Goal: Task Accomplishment & Management: Use online tool/utility

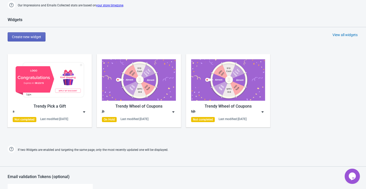
scroll to position [212, 0]
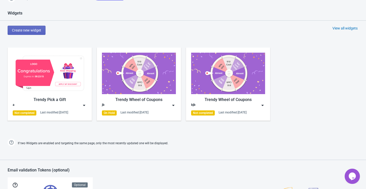
click at [75, 102] on div "Trendy Pick a Gift" at bounding box center [50, 99] width 74 height 6
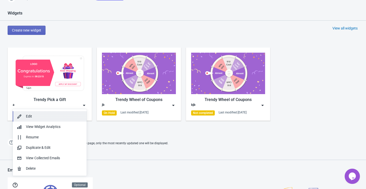
click at [68, 113] on div "Edit" at bounding box center [54, 115] width 57 height 5
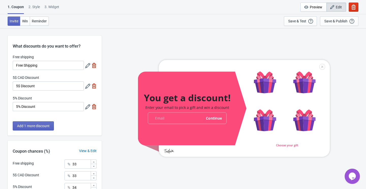
scroll to position [50, 0]
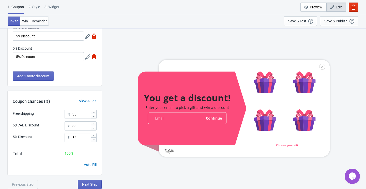
click at [53, 9] on div "3. Widget" at bounding box center [51, 8] width 15 height 9
select select "once"
select select "1"
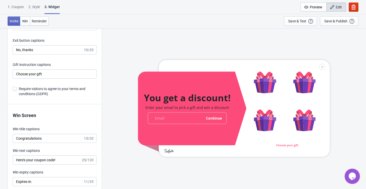
scroll to position [874, 0]
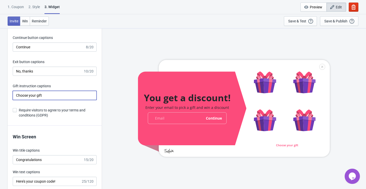
click at [59, 94] on input "Choose your gift" at bounding box center [55, 95] width 84 height 9
type input "Choose your"
type input "Y"
type input "Excited to see your gift ....?"
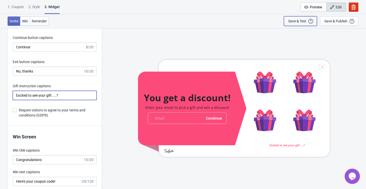
click at [304, 20] on div "Save & Test" at bounding box center [297, 21] width 18 height 4
